Goal: Information Seeking & Learning: Learn about a topic

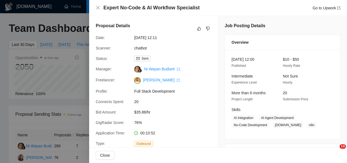
click at [98, 7] on icon "close" at bounding box center [98, 7] width 4 height 4
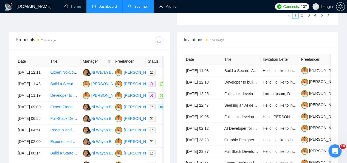
click at [134, 6] on link "Scanner" at bounding box center [138, 6] width 20 height 5
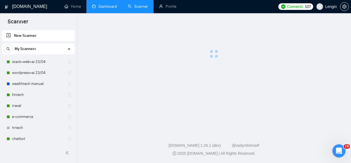
click at [103, 7] on link "Dashboard" at bounding box center [104, 6] width 25 height 5
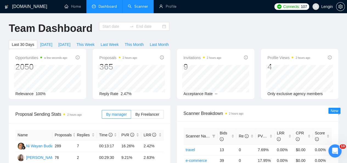
type input "[DATE]"
click at [133, 9] on link "Scanner" at bounding box center [138, 6] width 20 height 5
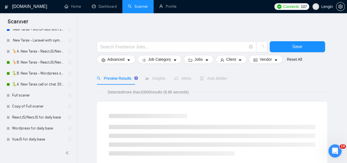
scroll to position [274, 0]
click at [28, 60] on link "🦒B .New Taras - ReactJS/NextJS rel exp 23/04" at bounding box center [38, 62] width 52 height 11
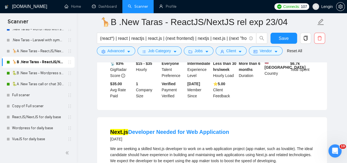
scroll to position [258, 0]
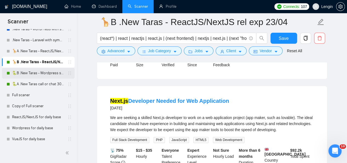
click at [34, 72] on link "🐍B .New Taras - Wordpress short 23/04" at bounding box center [38, 72] width 52 height 11
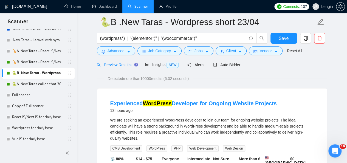
scroll to position [23, 0]
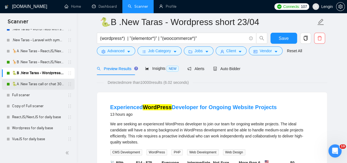
click at [30, 80] on link "🐍A .New Taras call or chat 30%view 0 reply 23/04" at bounding box center [38, 83] width 52 height 11
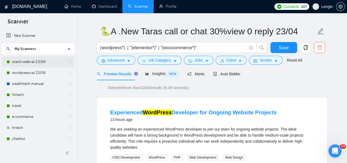
click at [41, 63] on link "stack+web+ai 23/04" at bounding box center [38, 61] width 52 height 11
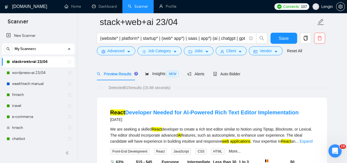
scroll to position [57, 0]
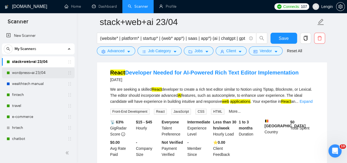
click at [20, 76] on link "wordpress+ai 23/04" at bounding box center [38, 72] width 52 height 11
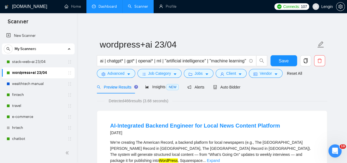
click at [104, 4] on link "Dashboard" at bounding box center [104, 6] width 25 height 5
